Goal: Complete application form

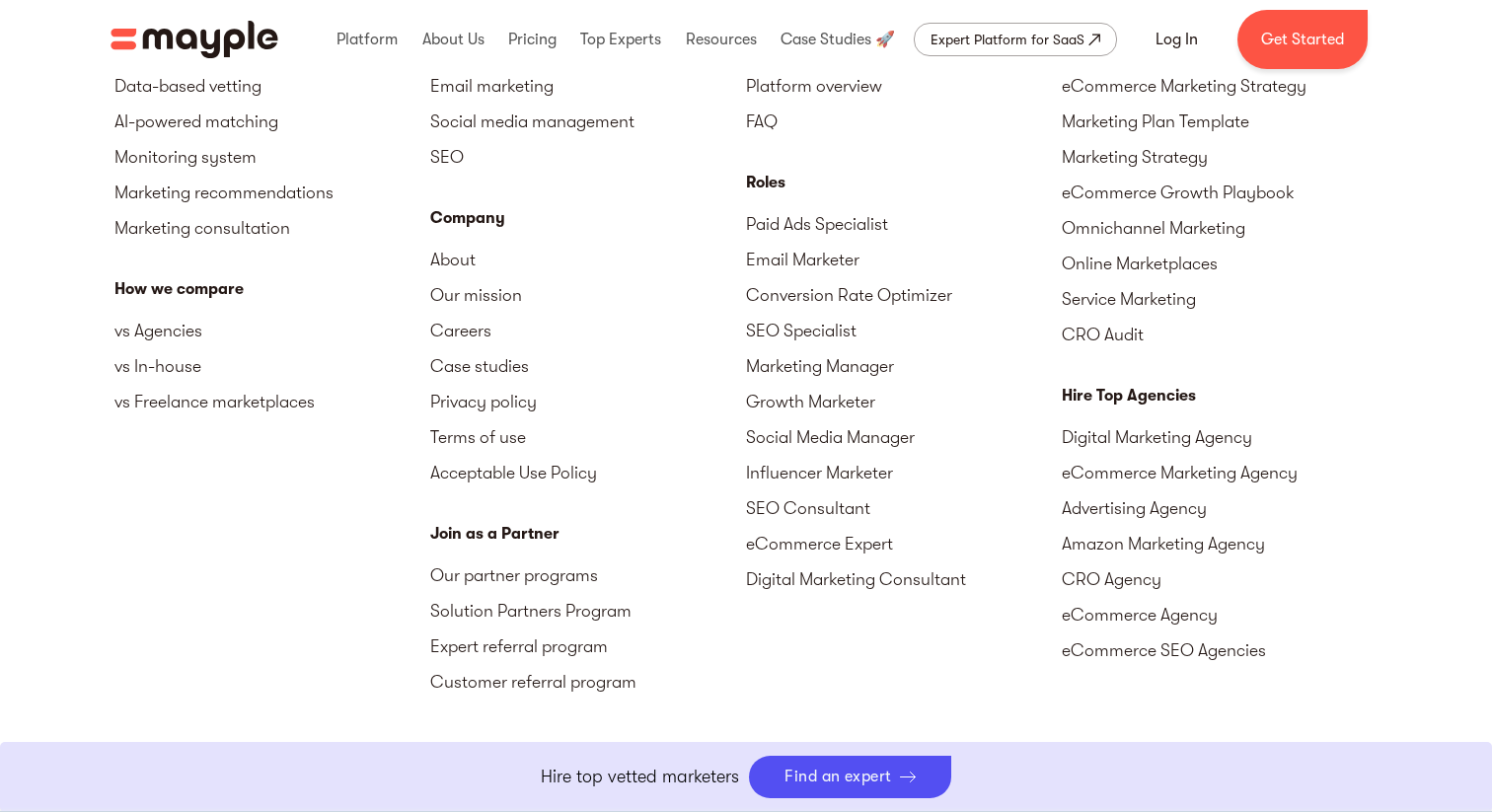
scroll to position [6114, 0]
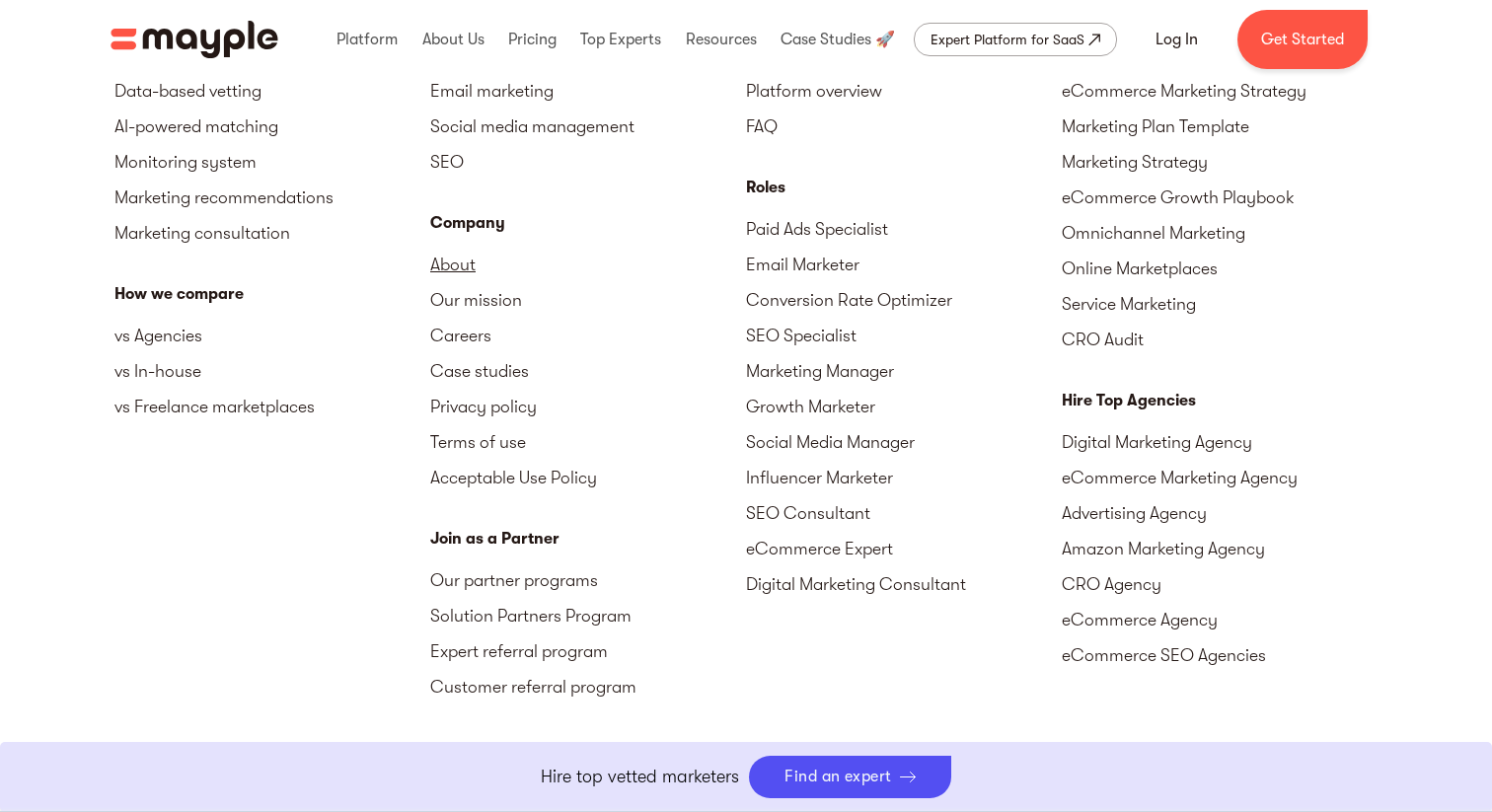
click at [447, 246] on link "About" at bounding box center [588, 264] width 316 height 36
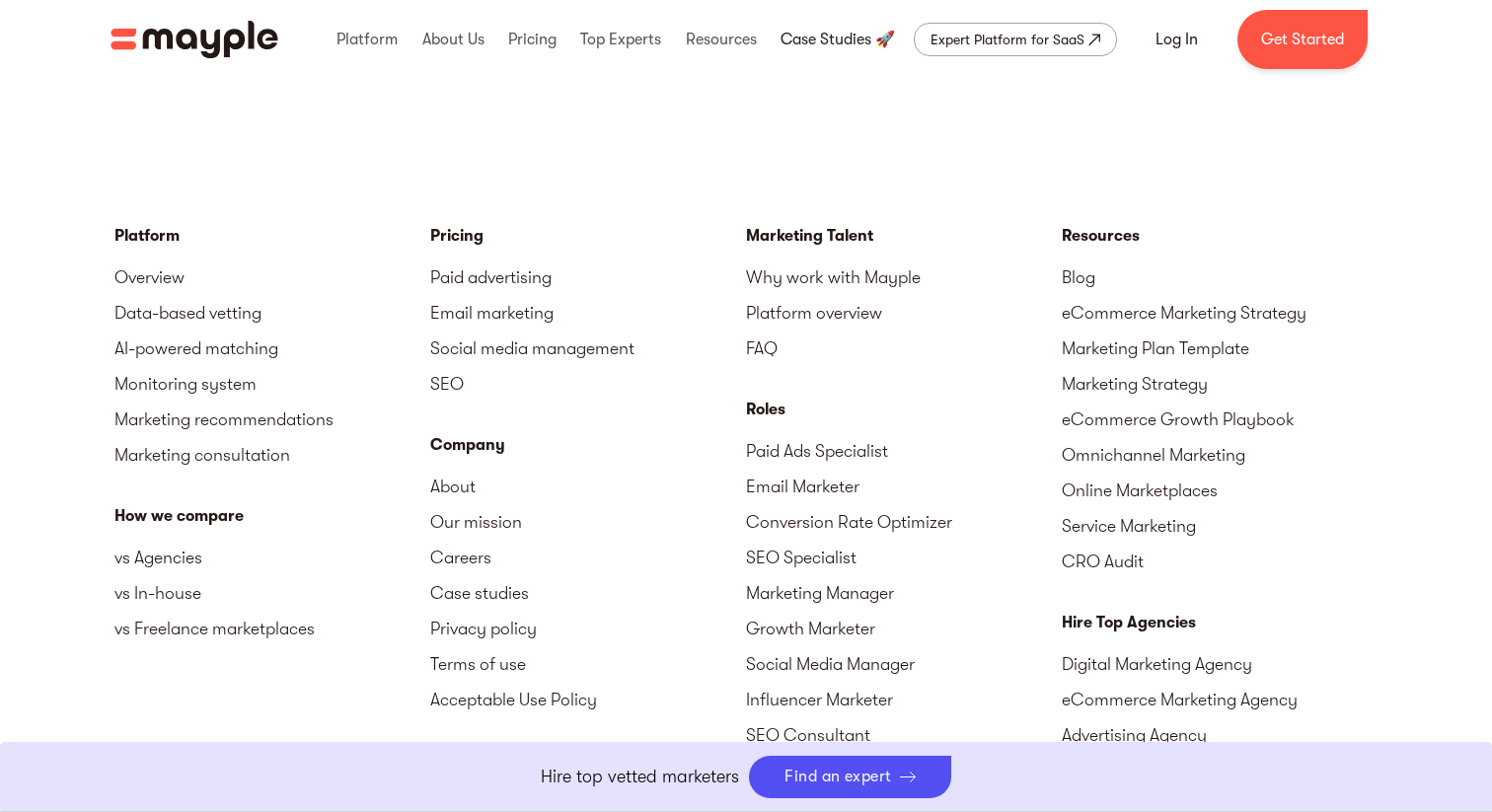
scroll to position [5899, 0]
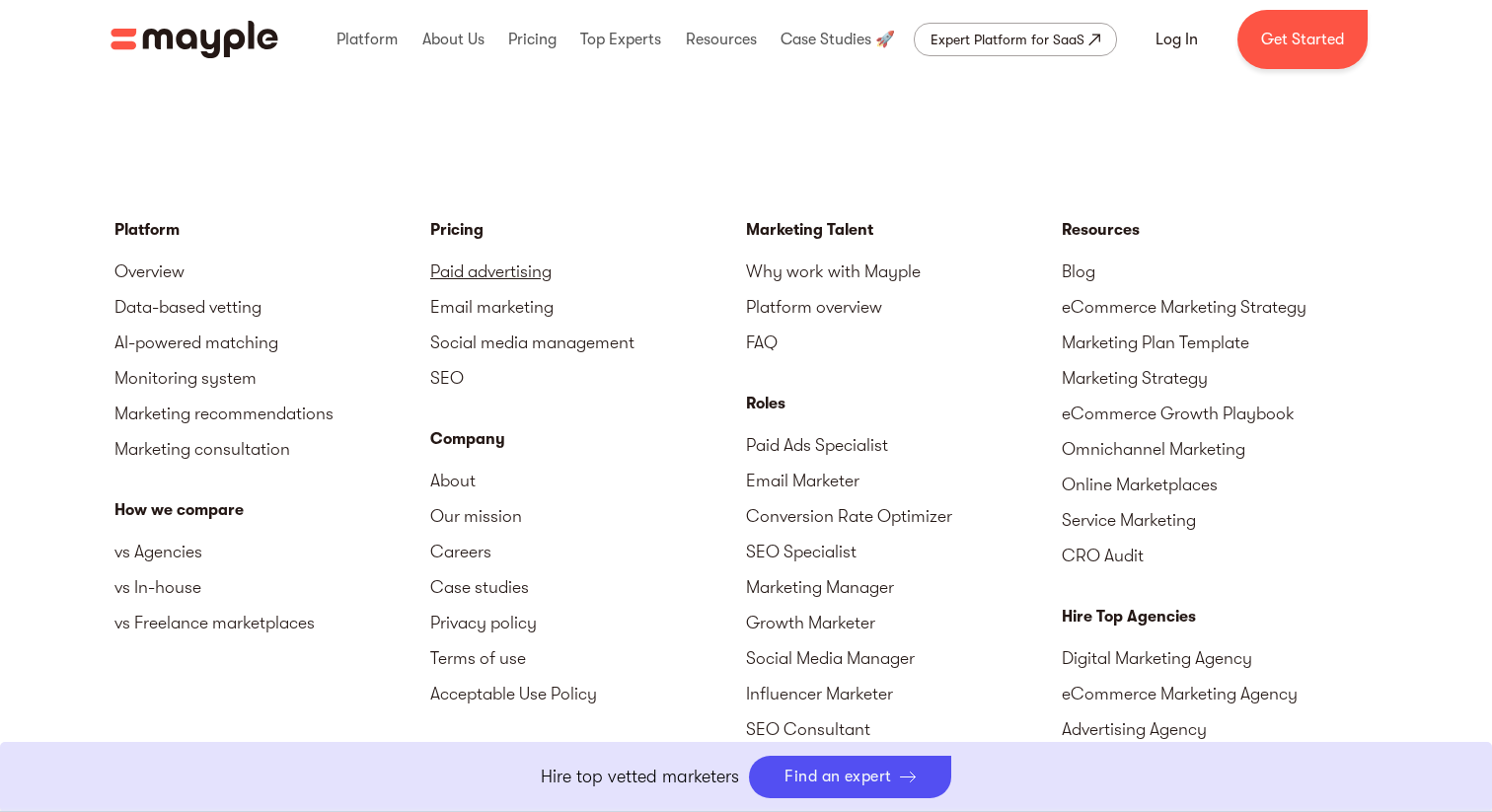
click at [455, 253] on link "Paid advertising" at bounding box center [588, 271] width 316 height 36
click at [468, 253] on link "Paid advertising" at bounding box center [588, 271] width 316 height 36
click at [486, 253] on link "Paid advertising" at bounding box center [588, 271] width 316 height 36
click at [485, 289] on link "Email marketing" at bounding box center [588, 307] width 316 height 36
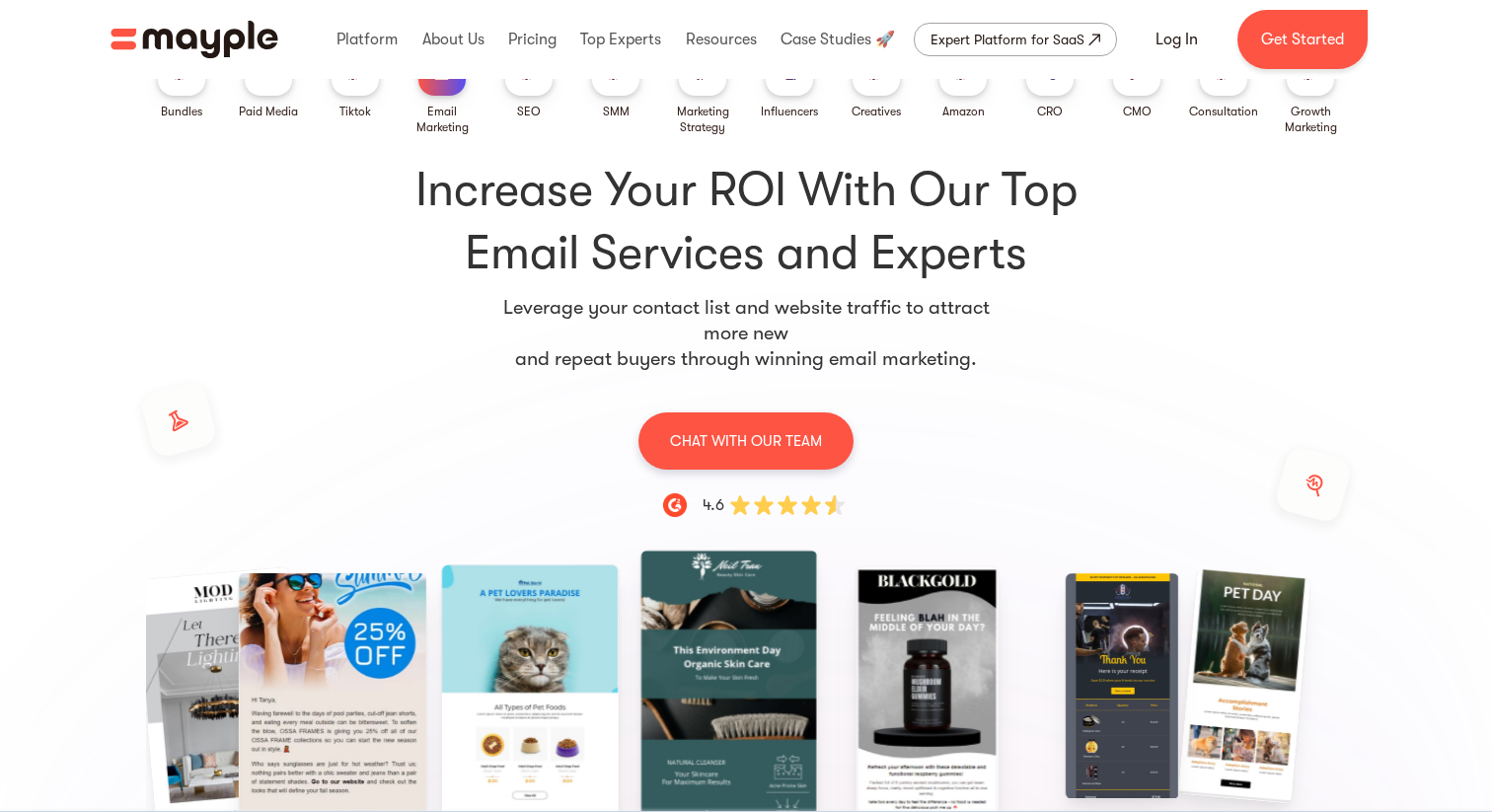
scroll to position [32, 0]
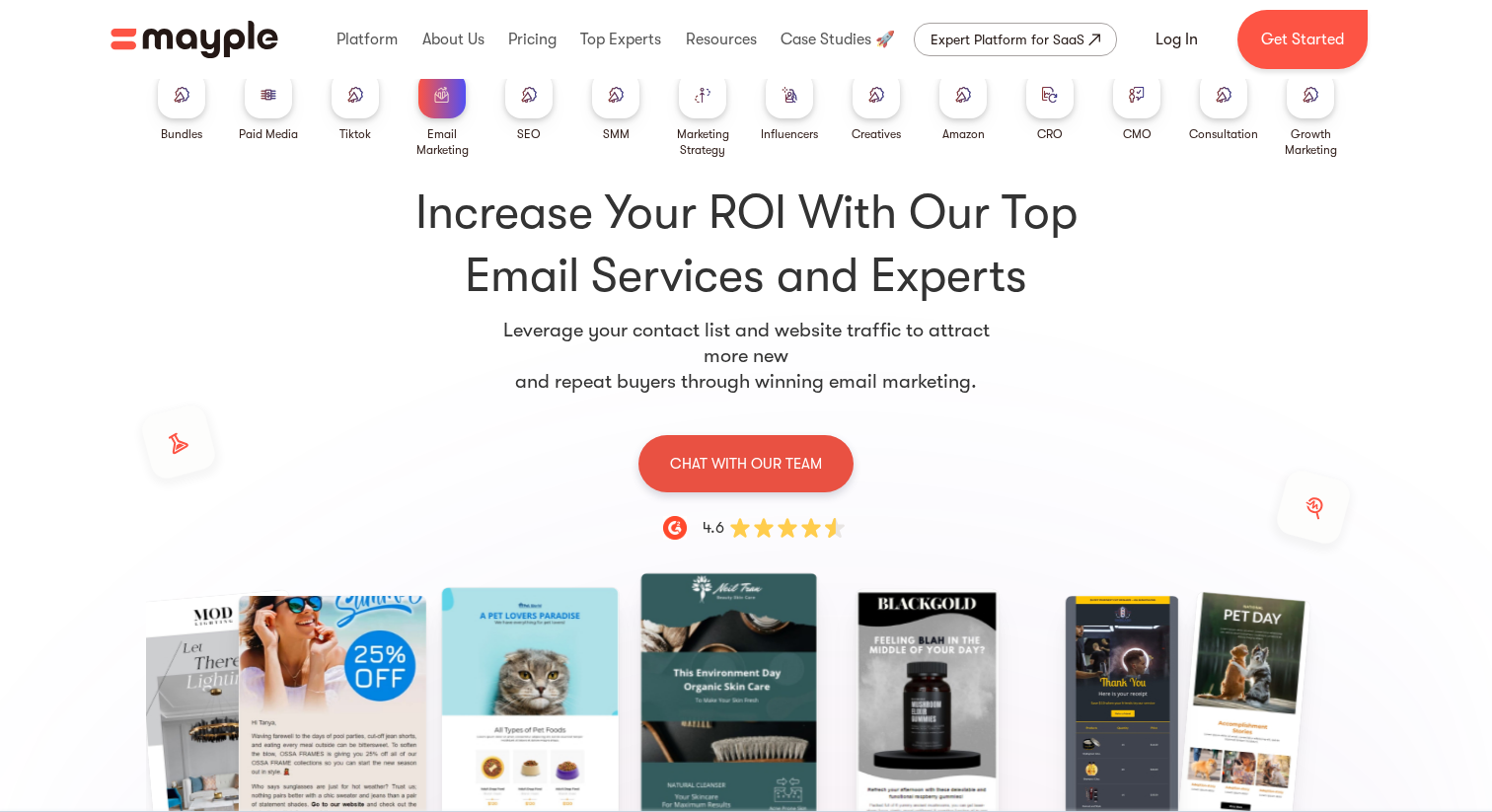
click at [739, 460] on p "CHAT WITH OUR TEAM" at bounding box center [746, 464] width 152 height 26
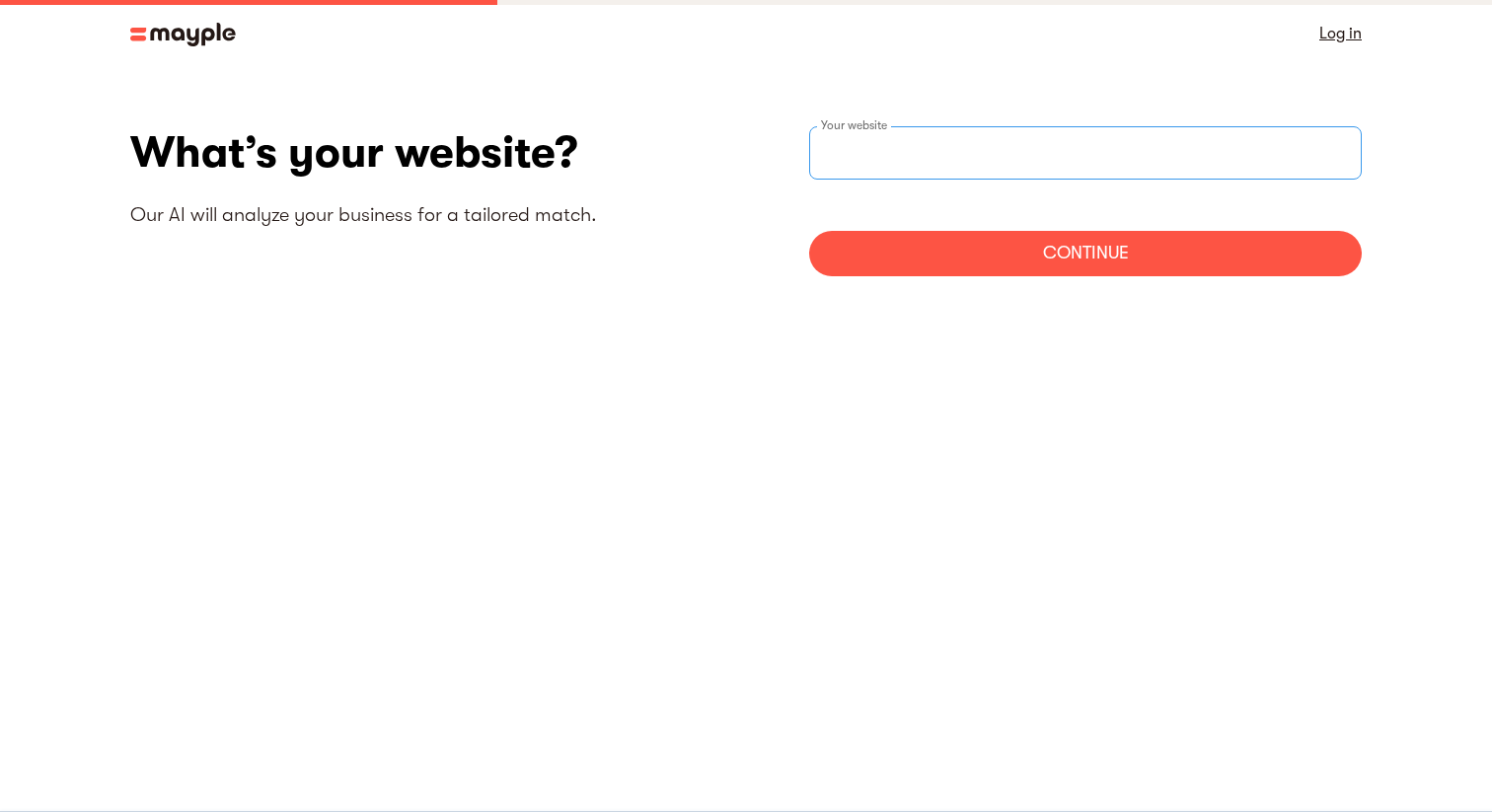
click at [941, 157] on input "websiteStep" at bounding box center [1085, 153] width 553 height 53
type input "ь"
type input "[URL][DOMAIN_NAME]"
click at [1031, 249] on div "Continue" at bounding box center [1085, 253] width 553 height 45
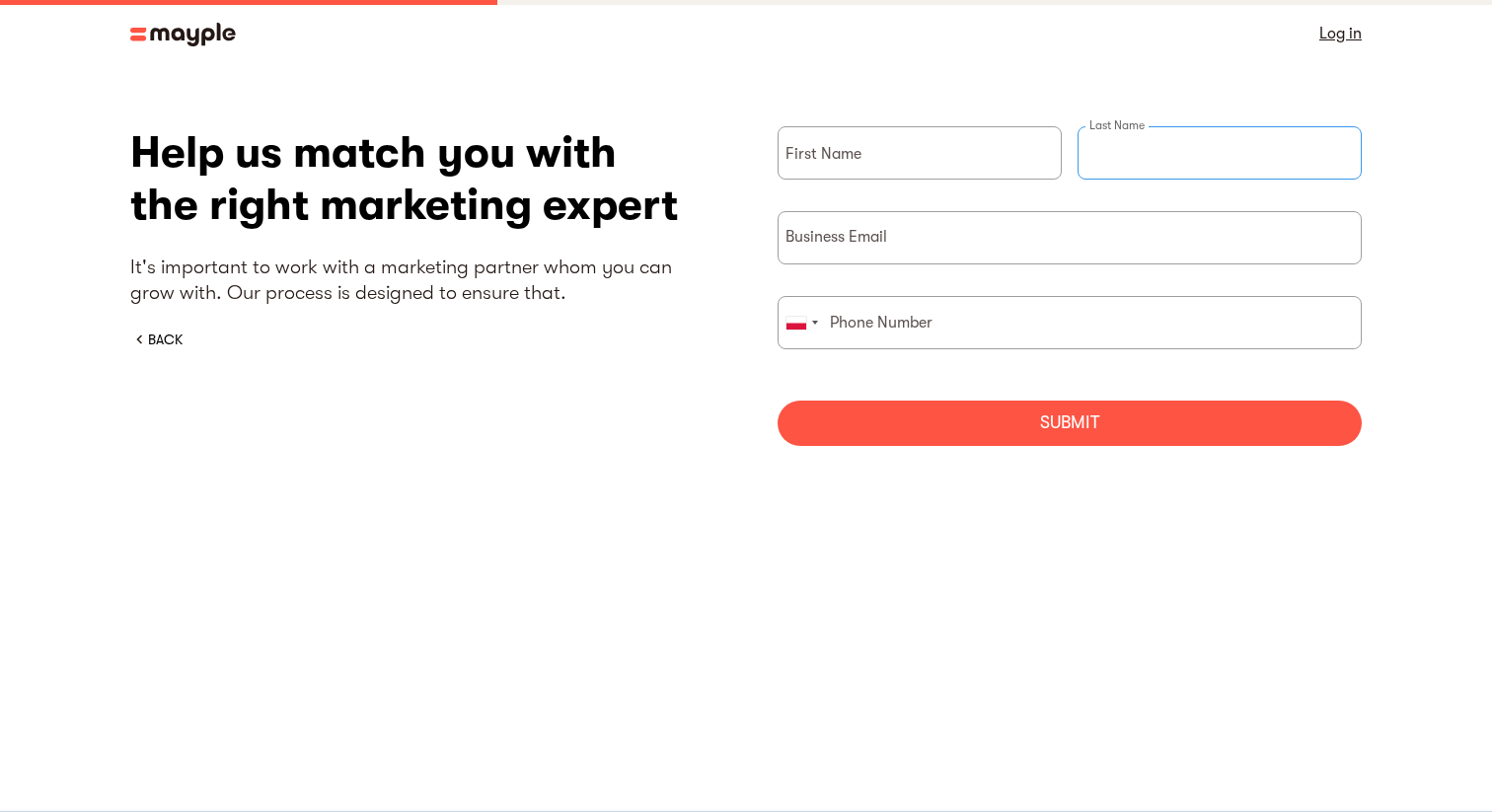
click at [1137, 153] on div "Last Name" at bounding box center [1219, 169] width 284 height 85
click at [900, 165] on input "briefForm" at bounding box center [919, 153] width 284 height 53
type input "Denys"
click at [948, 240] on input "briefForm" at bounding box center [1070, 237] width 584 height 53
type input "den@mipler.com"
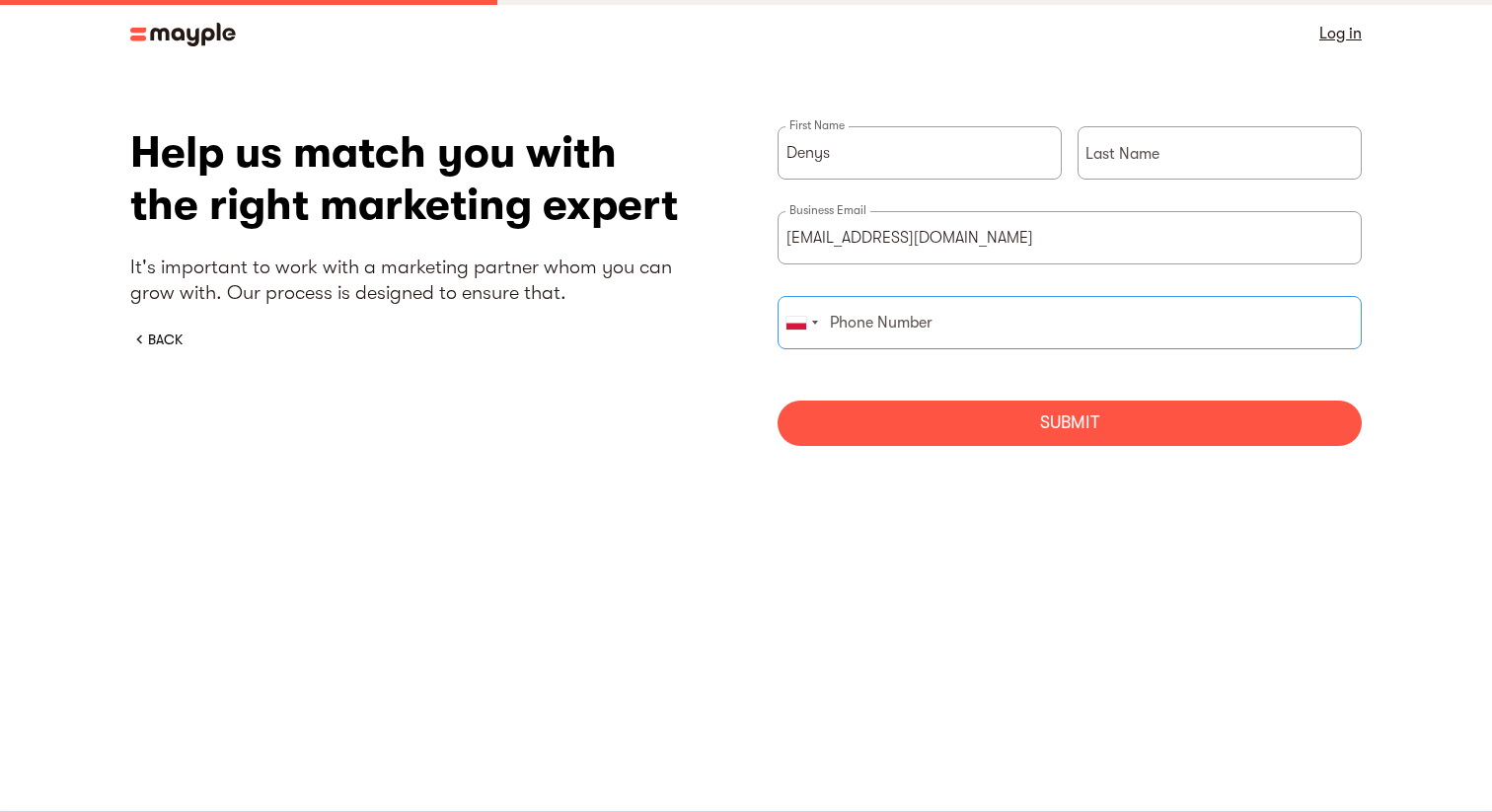
click at [970, 309] on input "briefForm" at bounding box center [1070, 322] width 584 height 53
click at [689, 404] on div "Help us match you with the right marketing expert It's important to work with a…" at bounding box center [746, 294] width 1232 height 334
click at [935, 415] on div "Submit" at bounding box center [1070, 423] width 584 height 45
click at [1144, 174] on input "briefForm" at bounding box center [1219, 153] width 284 height 53
type input "Denys"
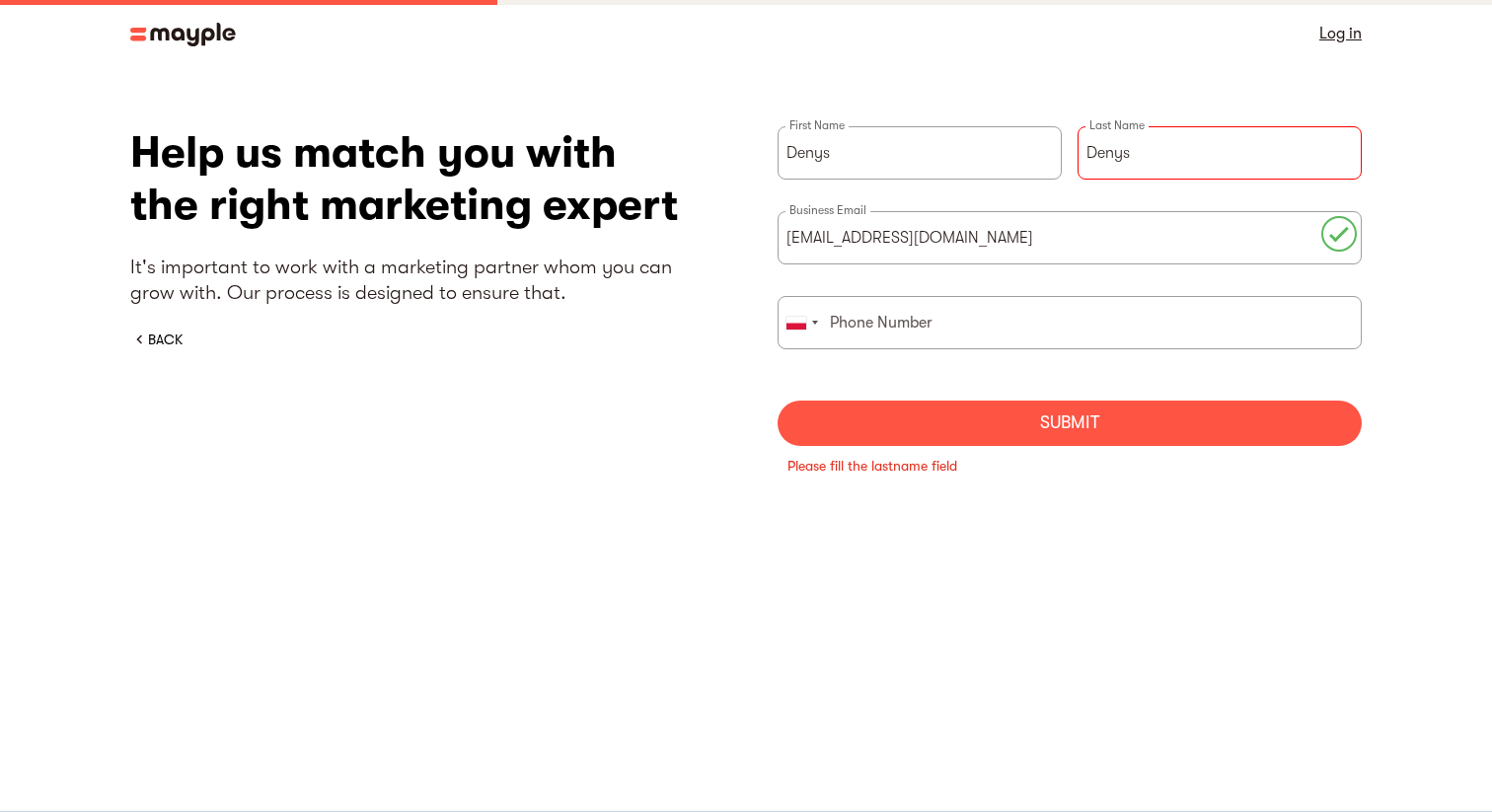
click at [1021, 417] on div "Submit" at bounding box center [1070, 423] width 584 height 45
click at [976, 308] on input "briefForm" at bounding box center [1070, 322] width 584 height 53
type input "+"
click at [964, 421] on div "Submit" at bounding box center [1070, 423] width 584 height 45
click at [939, 549] on section "What’s your website? Our AI will analyze your business for a tailored match. ht…" at bounding box center [746, 314] width 1492 height 493
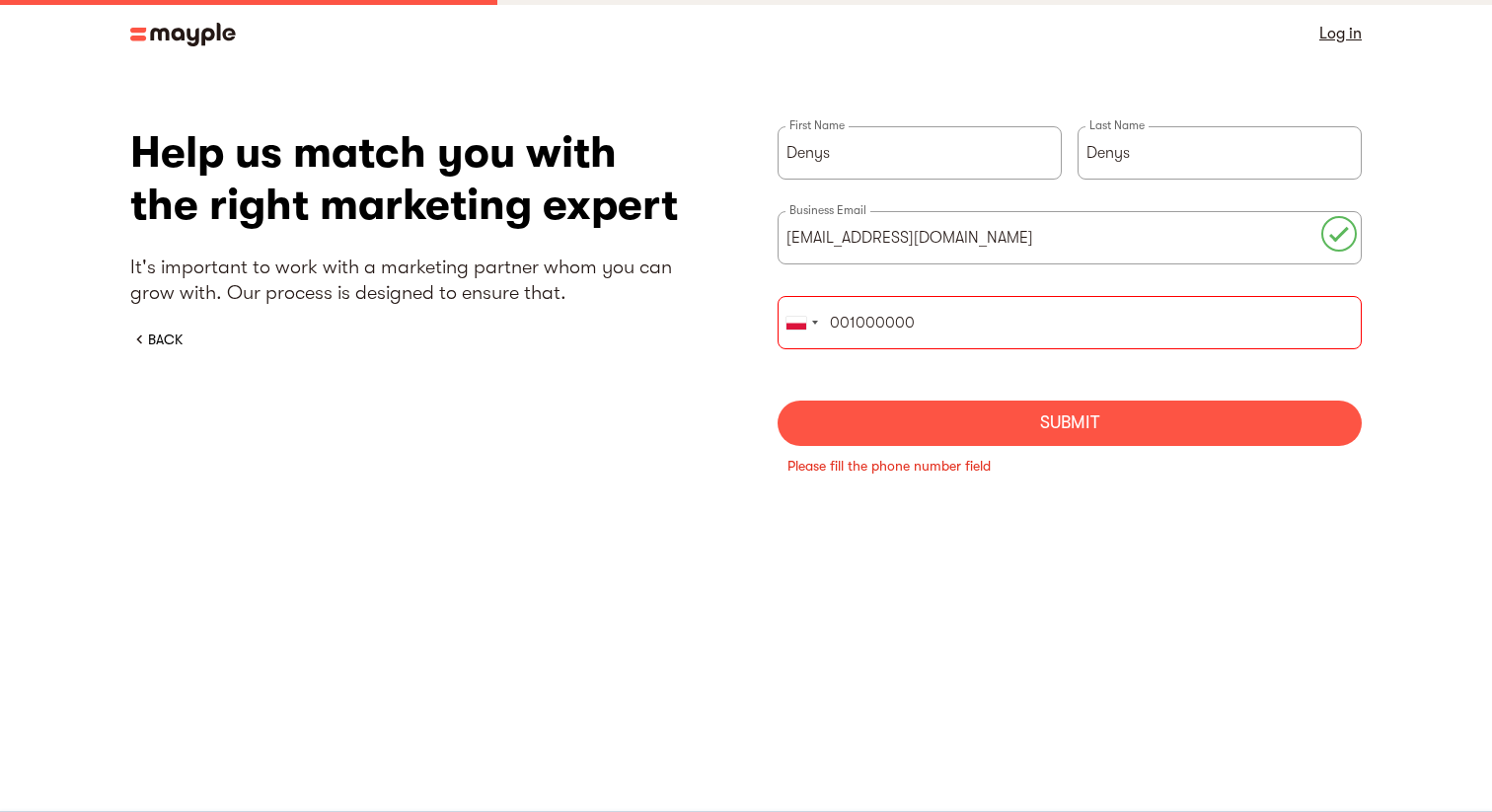
click at [905, 414] on div "Submit" at bounding box center [1070, 423] width 584 height 45
click at [827, 322] on input "001000000" at bounding box center [1070, 322] width 584 height 53
click at [916, 412] on div "Submit" at bounding box center [1070, 423] width 584 height 45
click at [898, 309] on input "101000000" at bounding box center [1070, 322] width 584 height 53
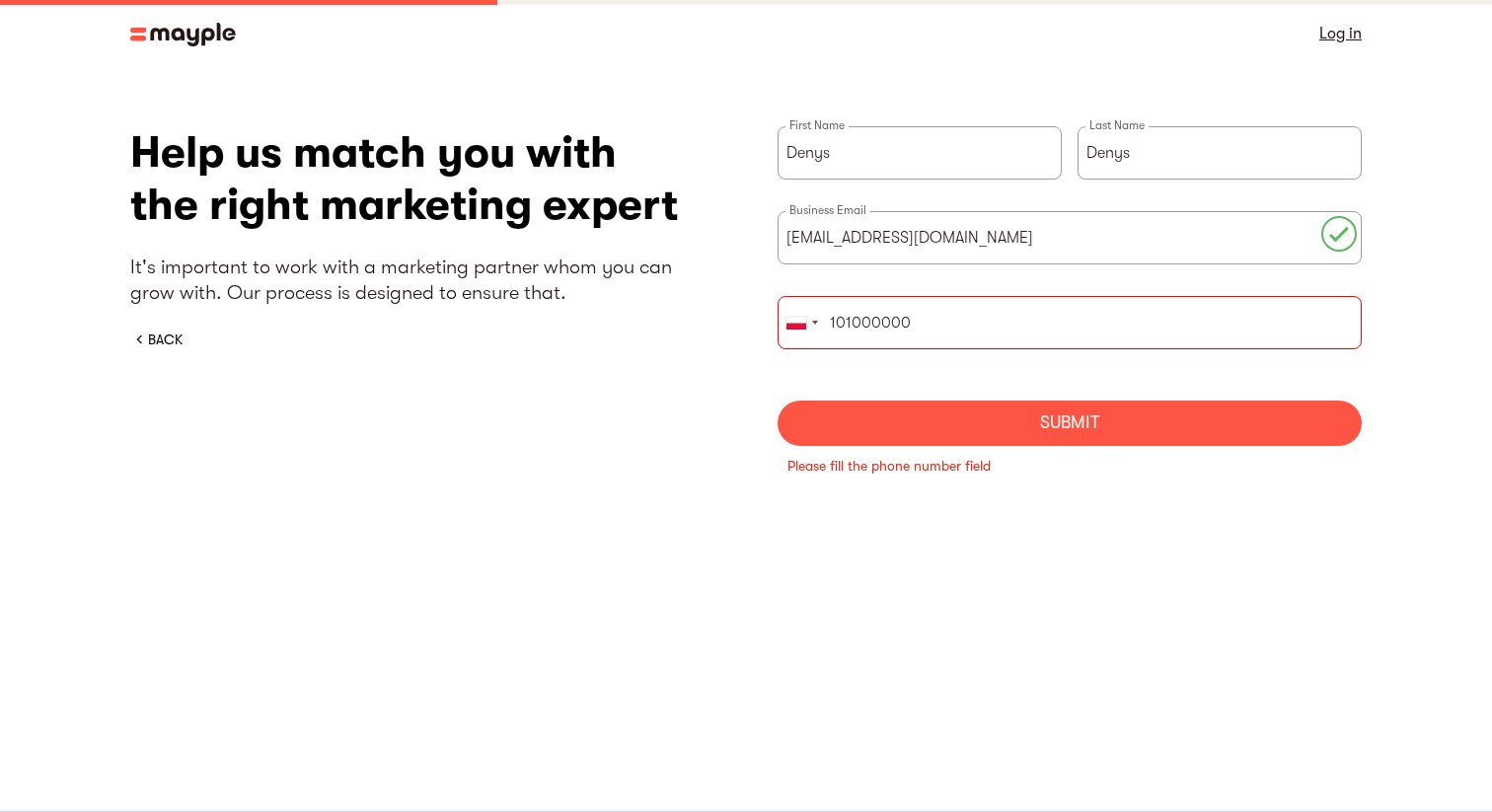
click at [898, 309] on input "101000000" at bounding box center [1070, 322] width 584 height 53
click at [903, 418] on div "Submit" at bounding box center [1070, 423] width 584 height 45
click at [702, 455] on div "Help us match you with the right marketing expert It's important to work with a…" at bounding box center [746, 314] width 1232 height 374
click at [929, 326] on input "111222333" at bounding box center [1070, 322] width 584 height 53
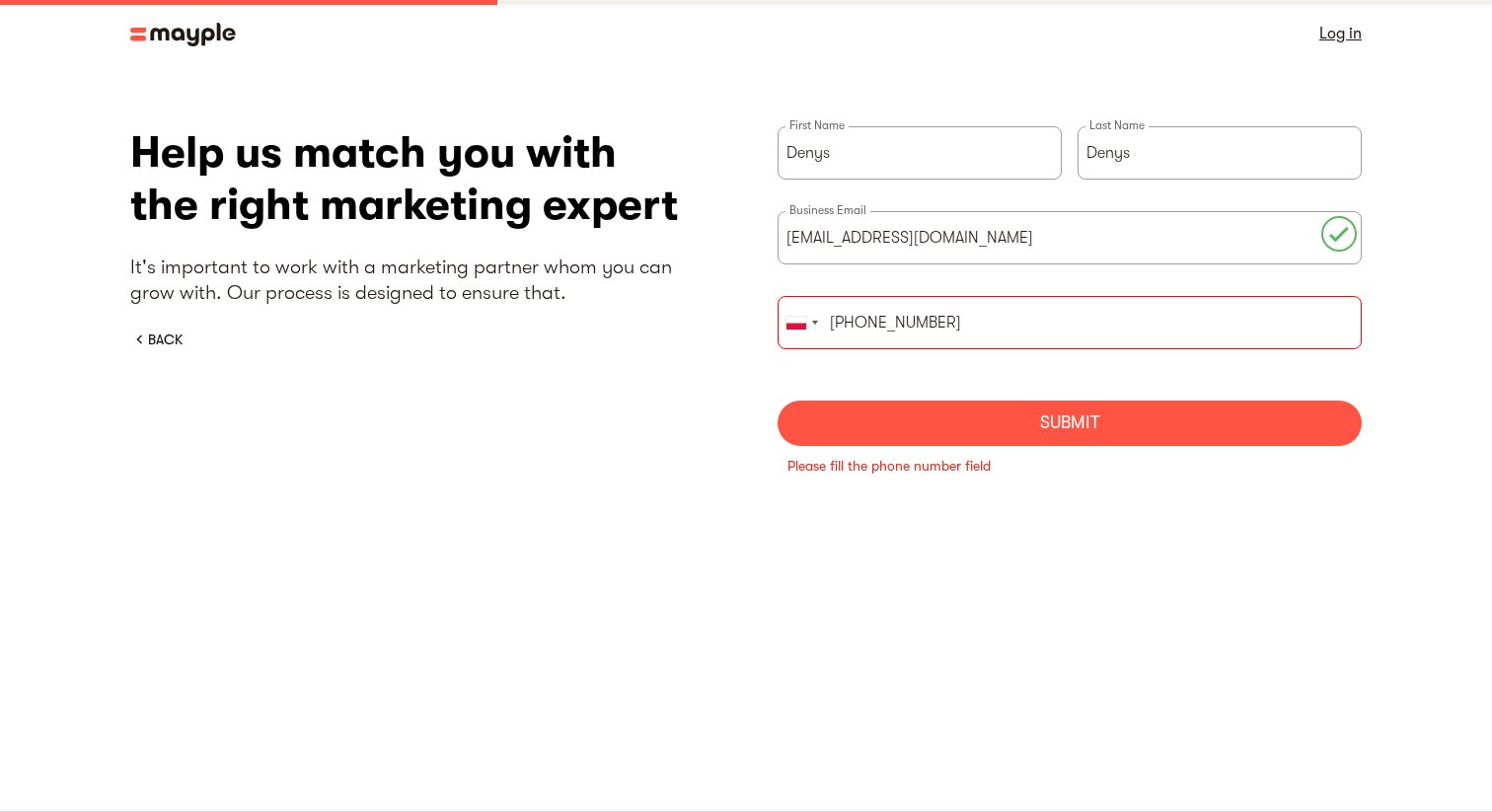
type input "+48111222333"
click at [911, 419] on div "Submit" at bounding box center [1070, 423] width 584 height 45
click at [892, 531] on section "What’s your website? Our AI will analyze your business for a tailored match. ht…" at bounding box center [746, 314] width 1492 height 493
click at [984, 315] on input "+48111222333" at bounding box center [1070, 322] width 584 height 53
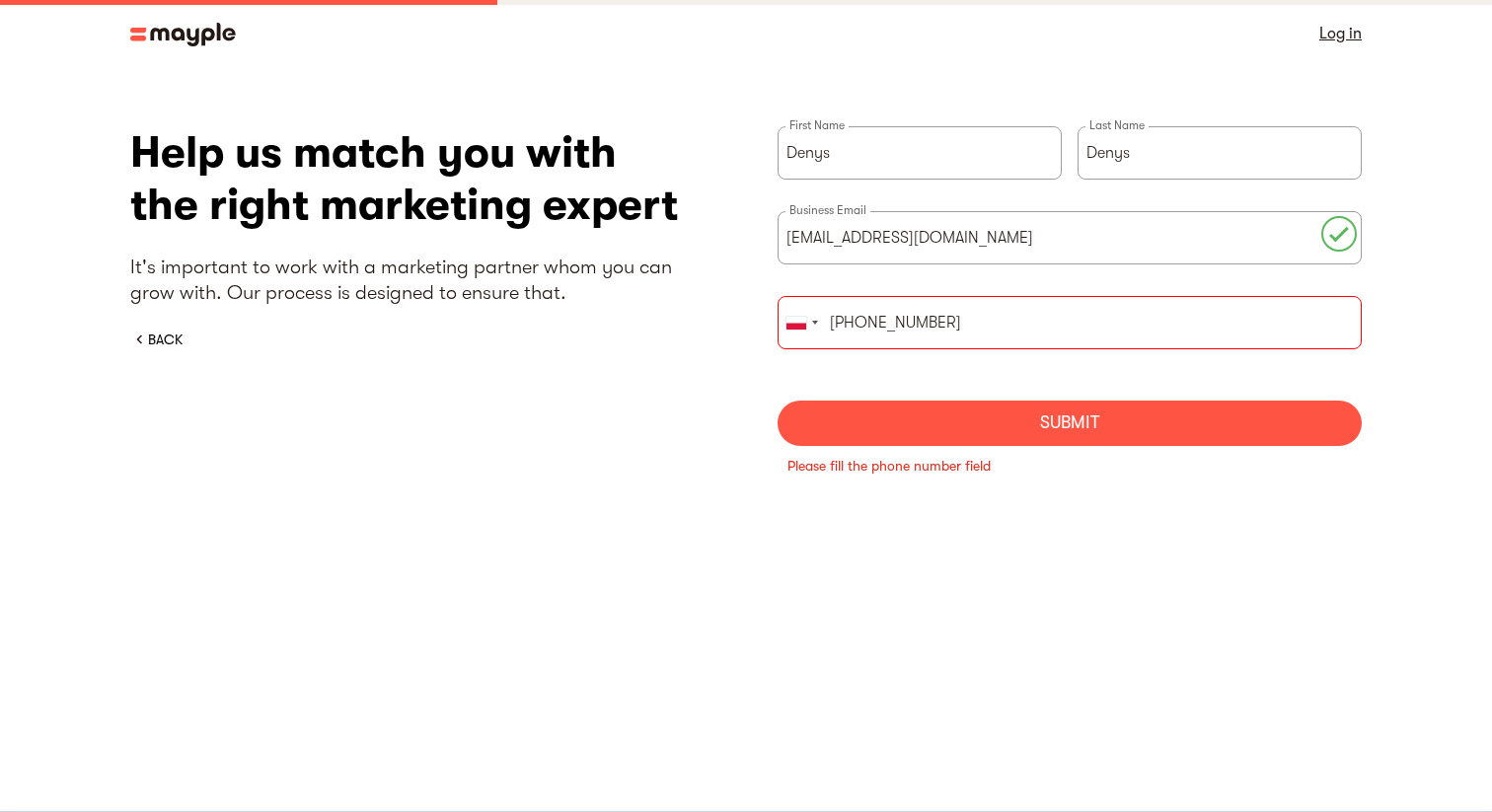
click at [984, 315] on input "+48111222333" at bounding box center [1070, 322] width 584 height 53
type input "123456788"
click at [916, 441] on div "Submit" at bounding box center [1070, 423] width 584 height 45
